Goal: Task Accomplishment & Management: Use online tool/utility

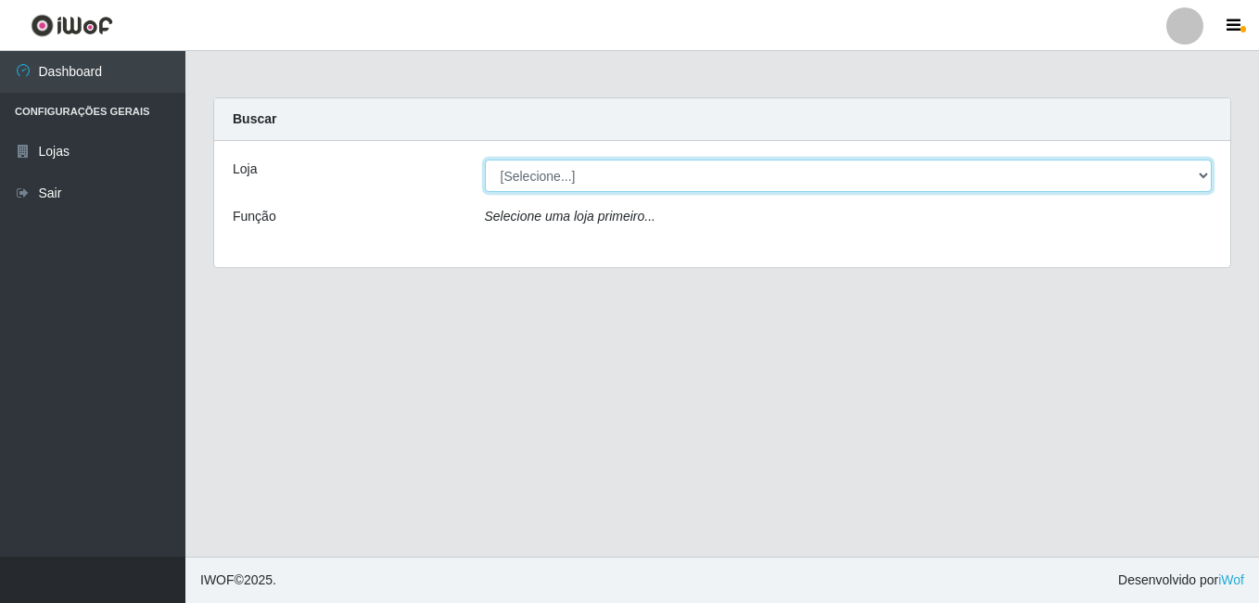
click at [588, 175] on select "[Selecione...] Bemais Supermercados - Cruz das Armas" at bounding box center [849, 176] width 728 height 32
select select "412"
click at [485, 160] on select "[Selecione...] Bemais Supermercados - Cruz das Armas" at bounding box center [849, 176] width 728 height 32
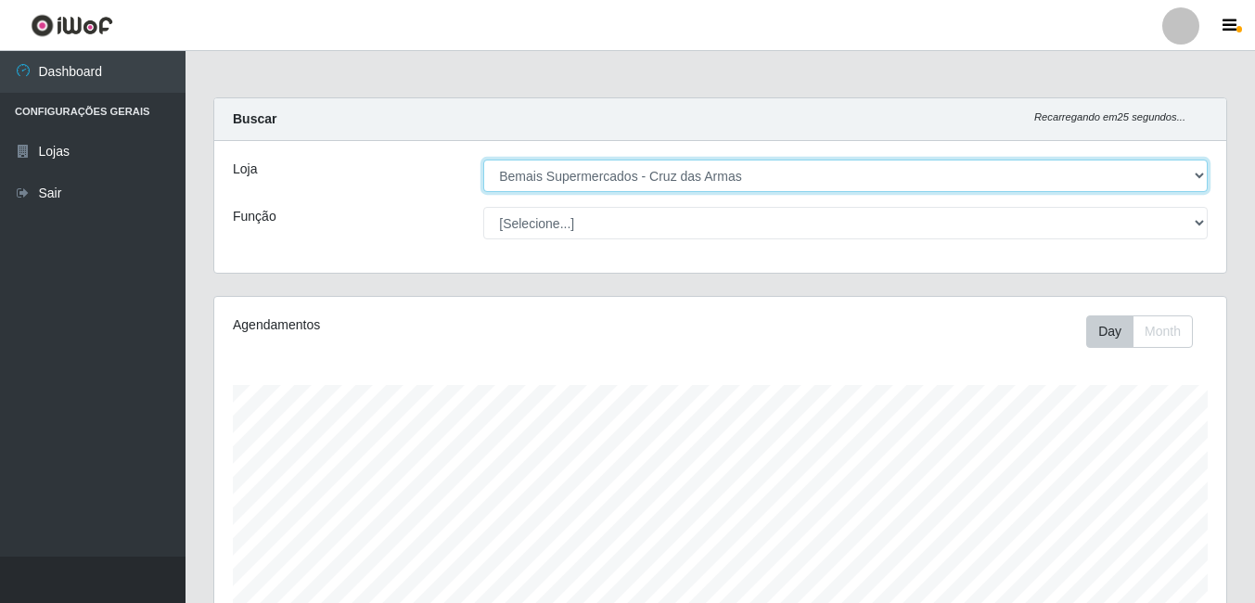
scroll to position [278, 0]
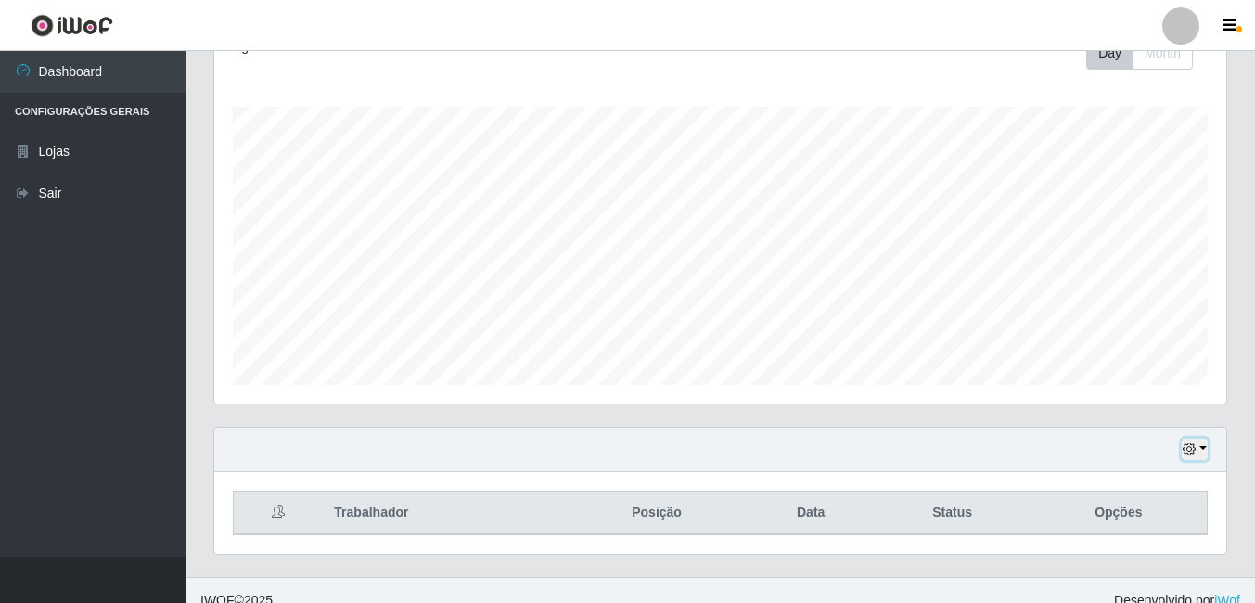
click at [1190, 452] on icon "button" at bounding box center [1188, 448] width 13 height 13
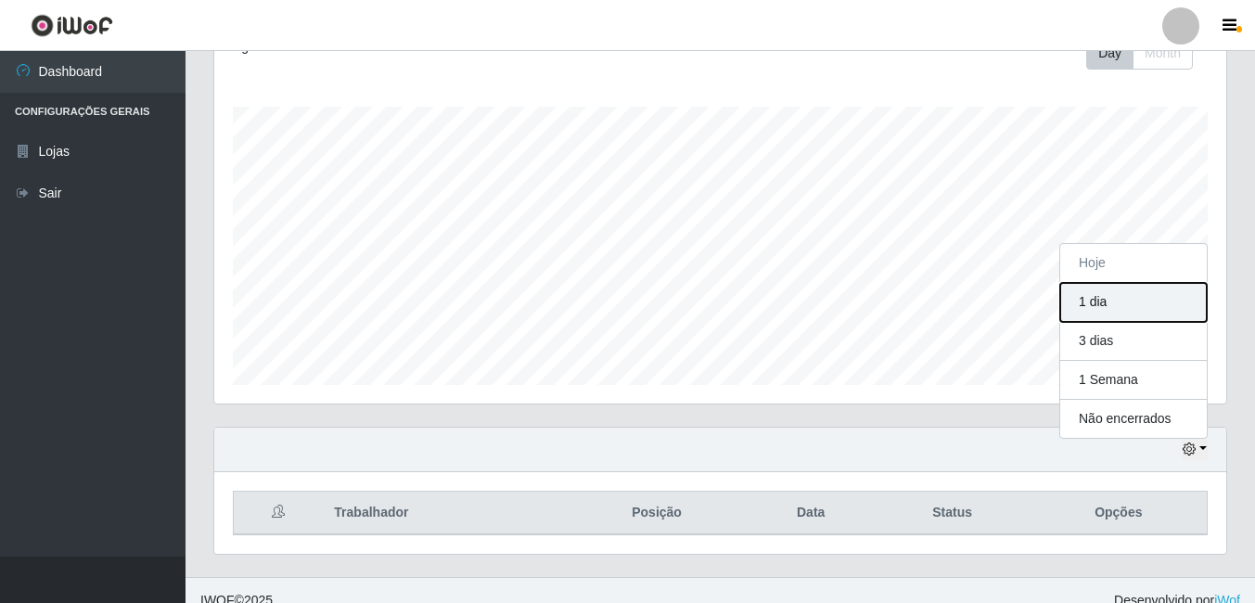
click at [1080, 306] on button "1 dia" at bounding box center [1133, 302] width 147 height 39
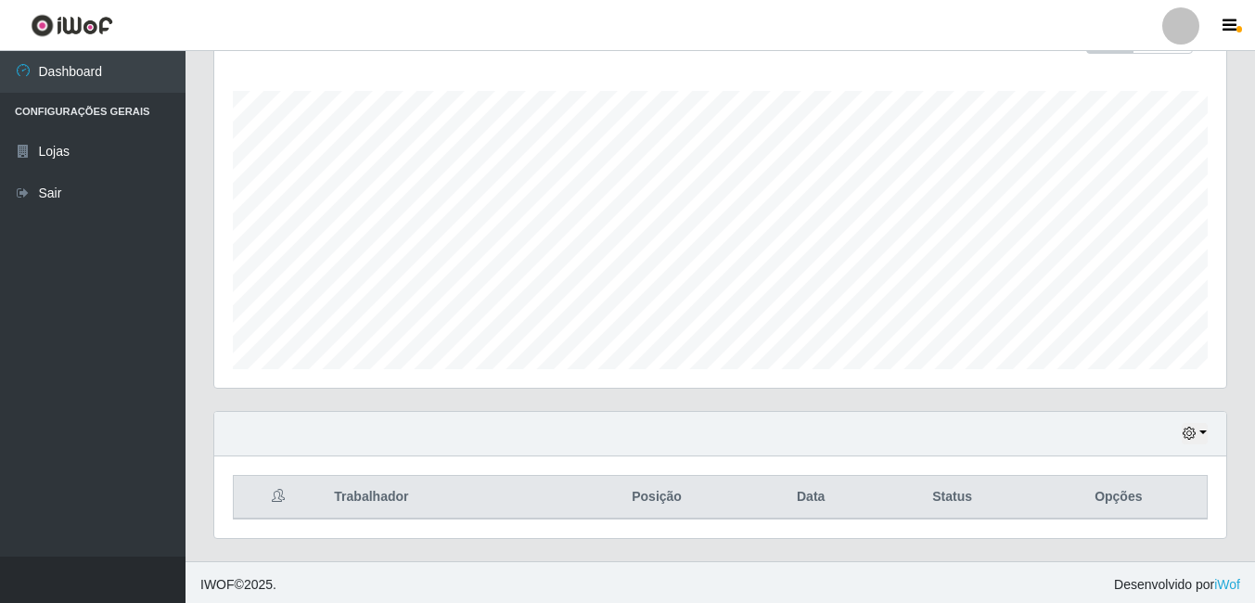
scroll to position [299, 0]
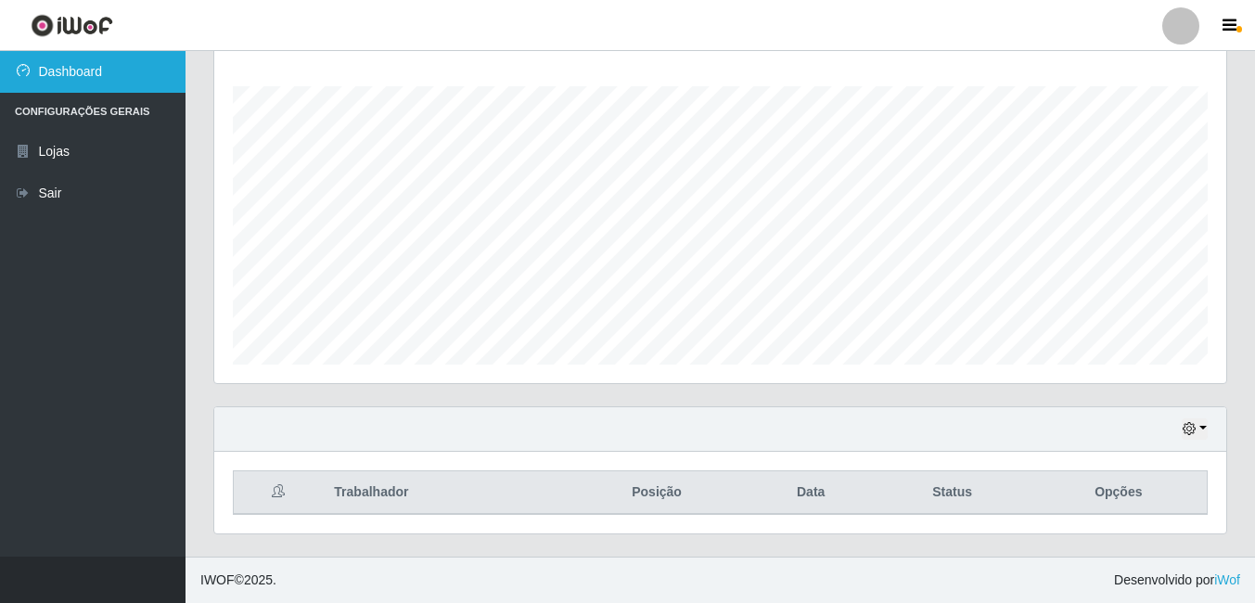
click at [82, 71] on link "Dashboard" at bounding box center [92, 72] width 185 height 42
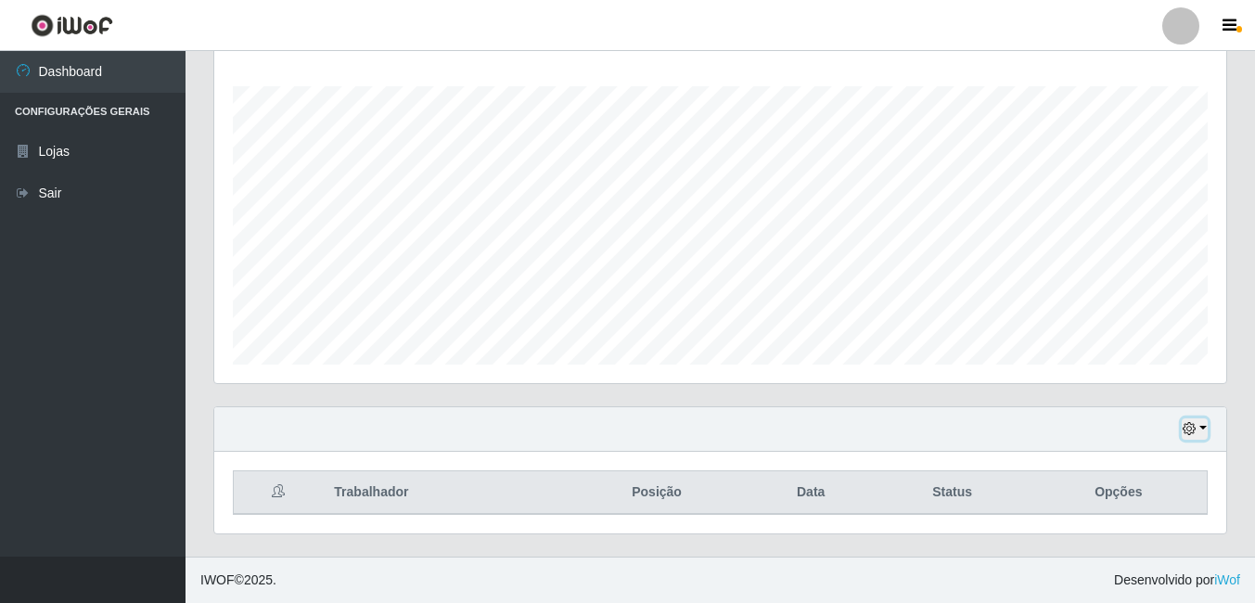
click at [1196, 430] on button "button" at bounding box center [1194, 428] width 26 height 21
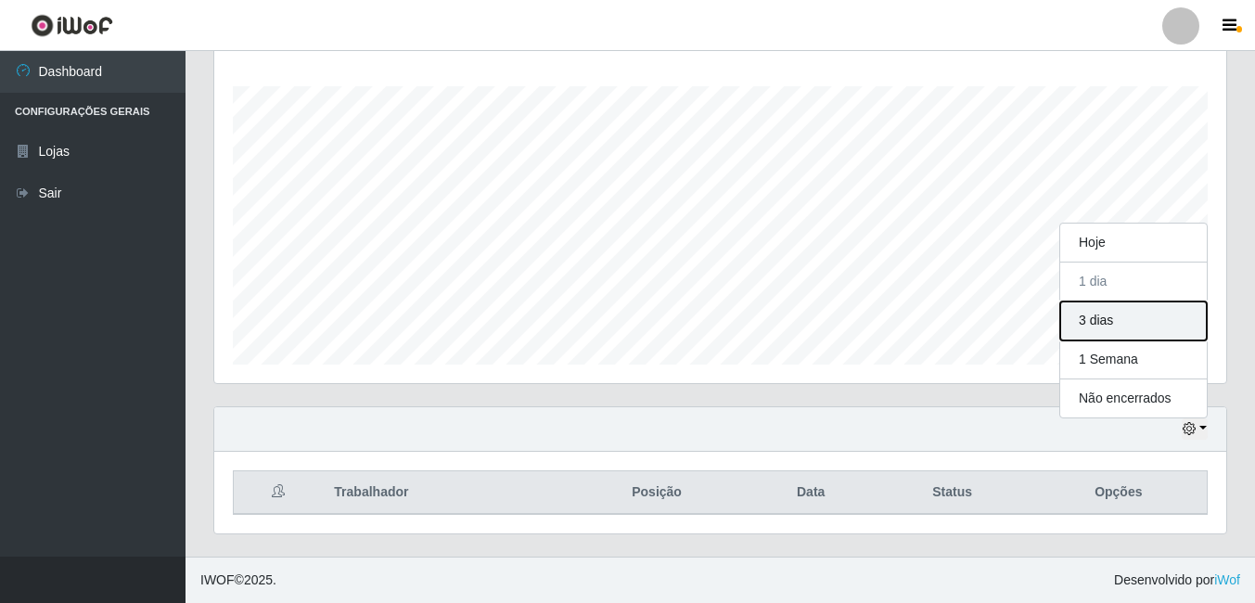
click at [1103, 322] on button "3 dias" at bounding box center [1133, 320] width 147 height 39
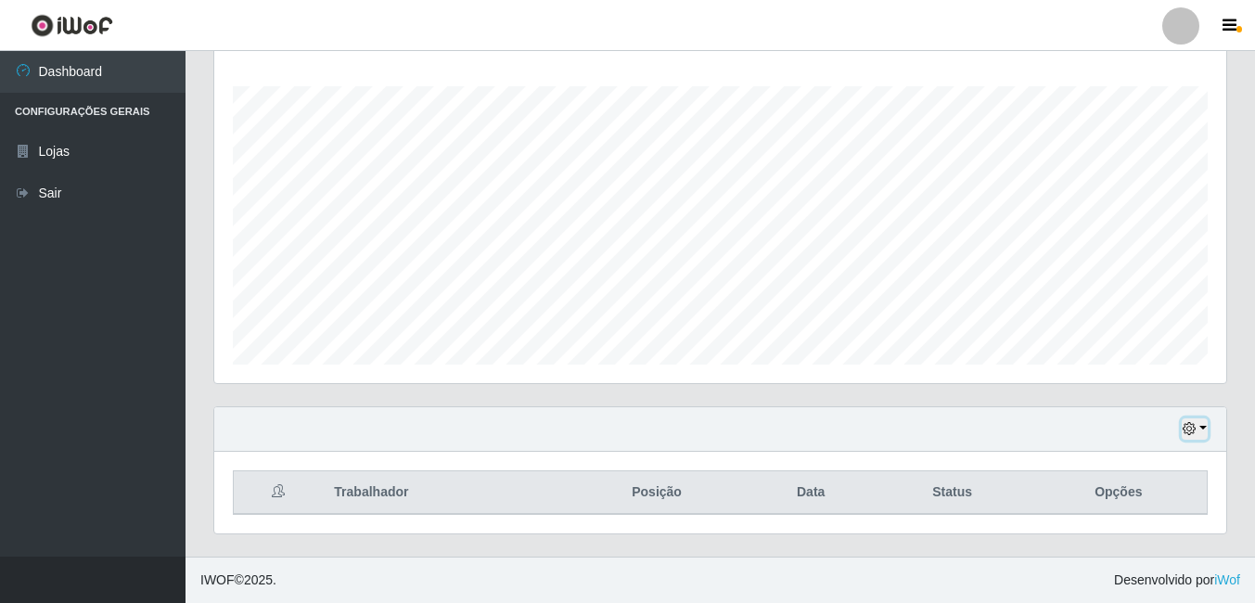
click at [1187, 423] on icon "button" at bounding box center [1188, 428] width 13 height 13
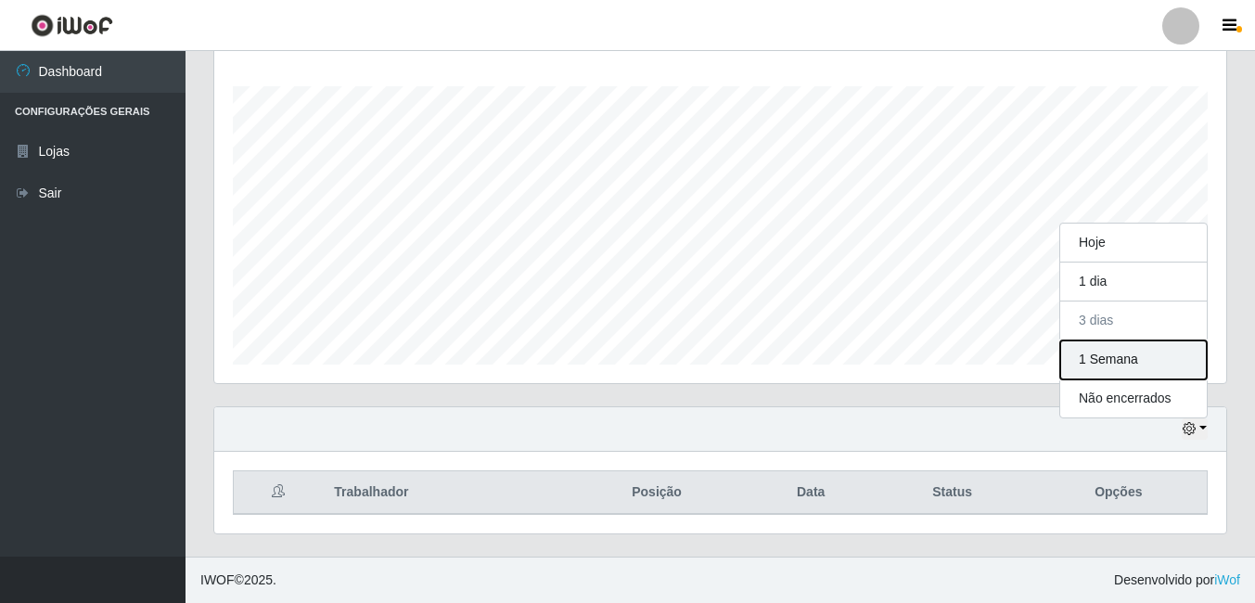
click at [1110, 364] on button "1 Semana" at bounding box center [1133, 359] width 147 height 39
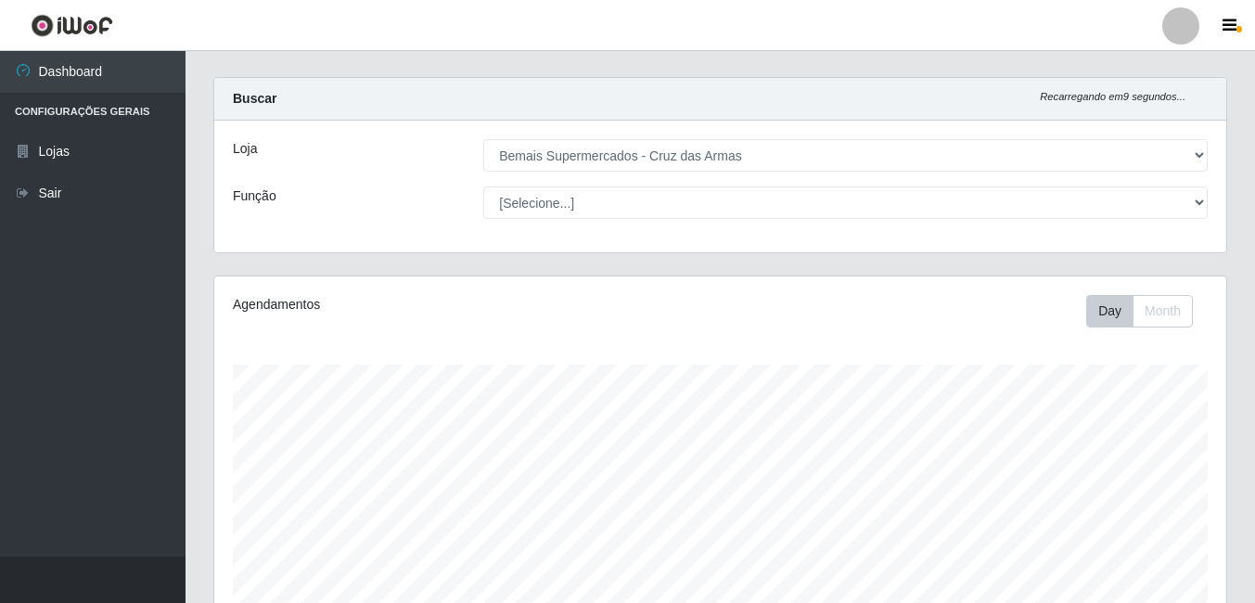
scroll to position [0, 0]
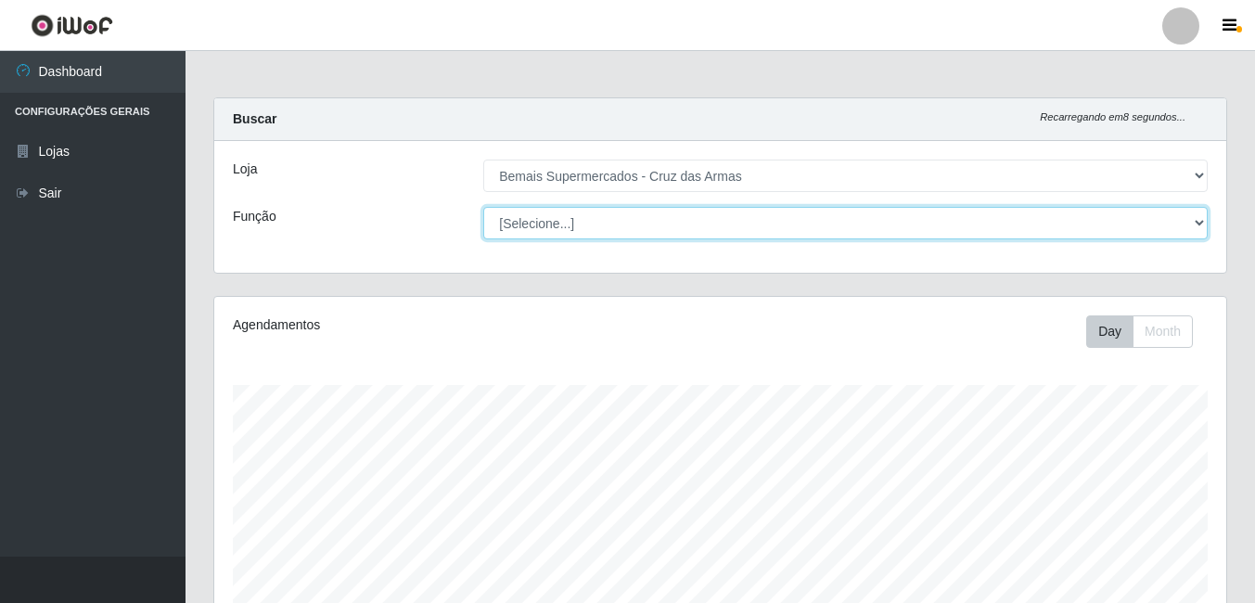
click at [598, 232] on select "[Selecione...] ASG ASG + ASG ++ Auxiliar de Estacionamento Auxiliar de Estacion…" at bounding box center [845, 223] width 724 height 32
click at [654, 211] on select "[Selecione...] ASG ASG + ASG ++ Auxiliar de Estacionamento Auxiliar de Estacion…" at bounding box center [845, 223] width 724 height 32
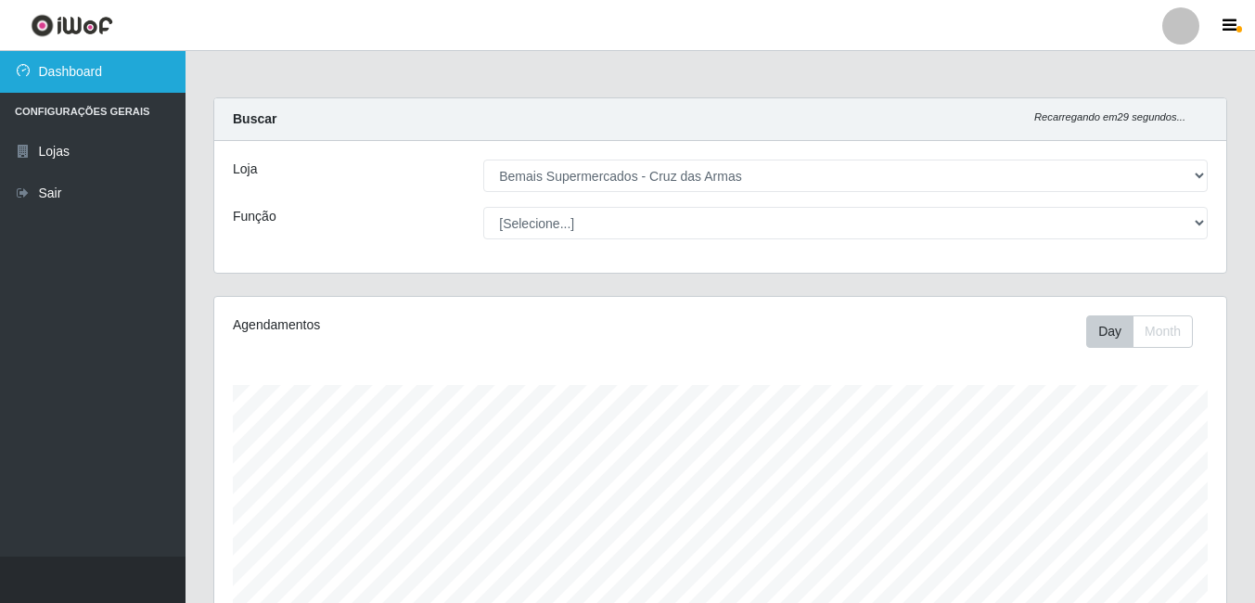
click at [80, 69] on link "Dashboard" at bounding box center [92, 72] width 185 height 42
